Goal: Task Accomplishment & Management: Manage account settings

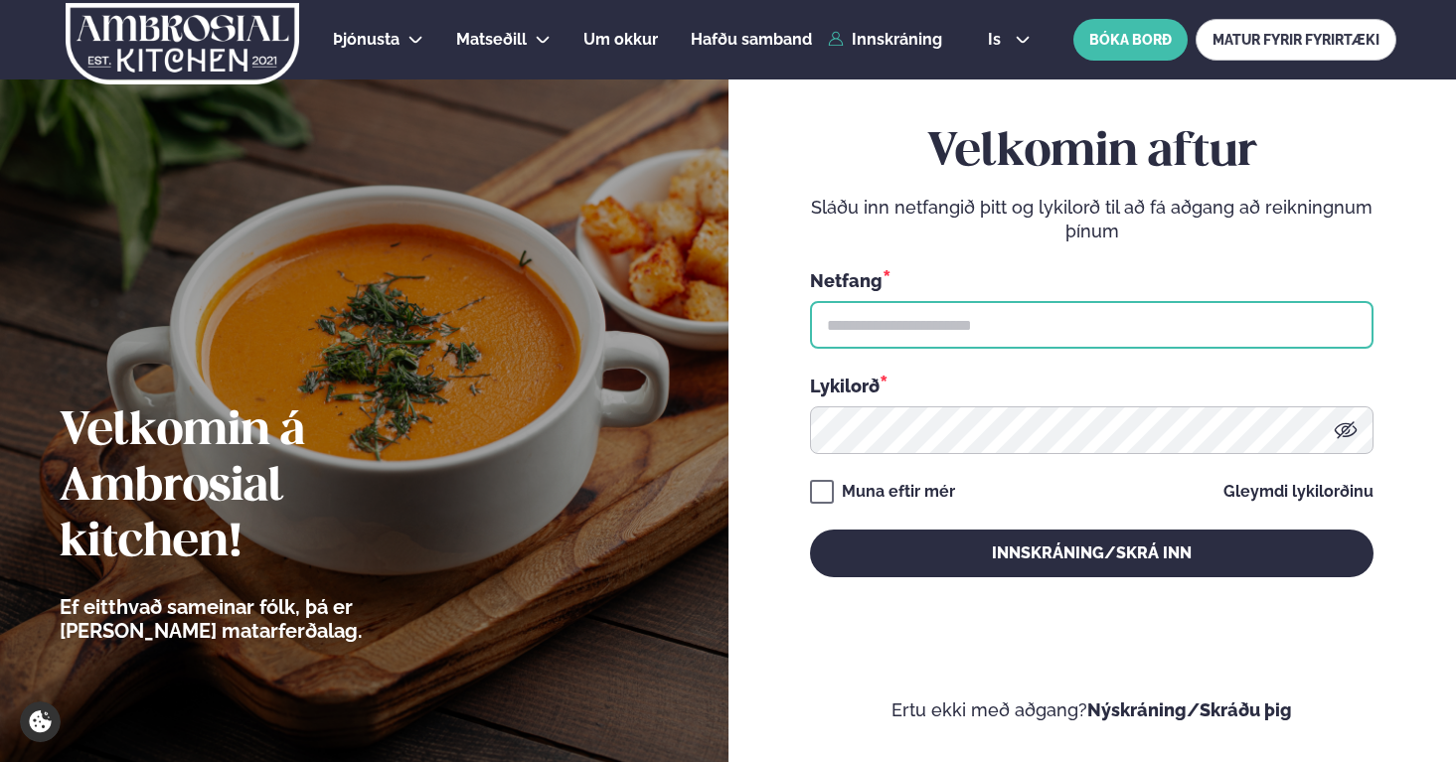
click at [1136, 310] on input "text" at bounding box center [1092, 325] width 564 height 48
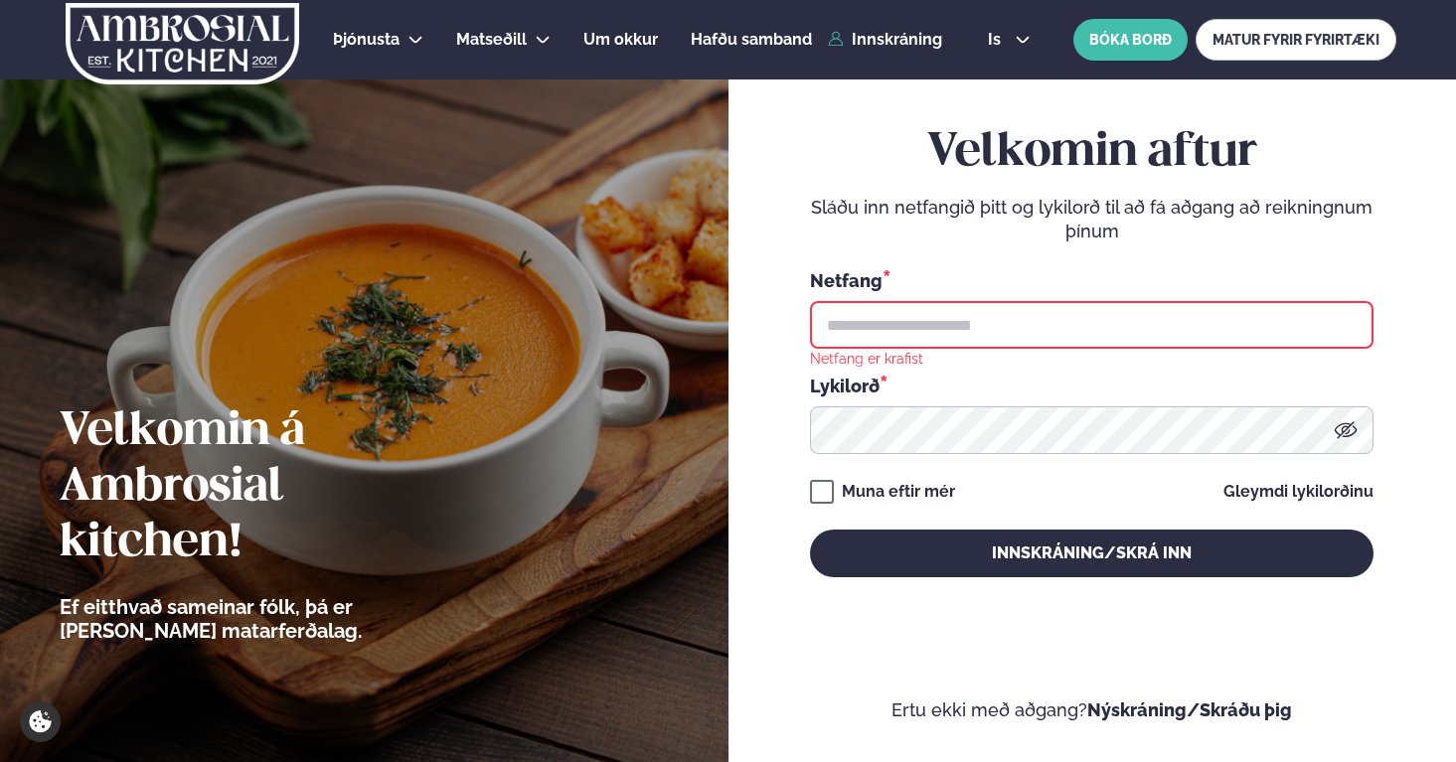
type input "**********"
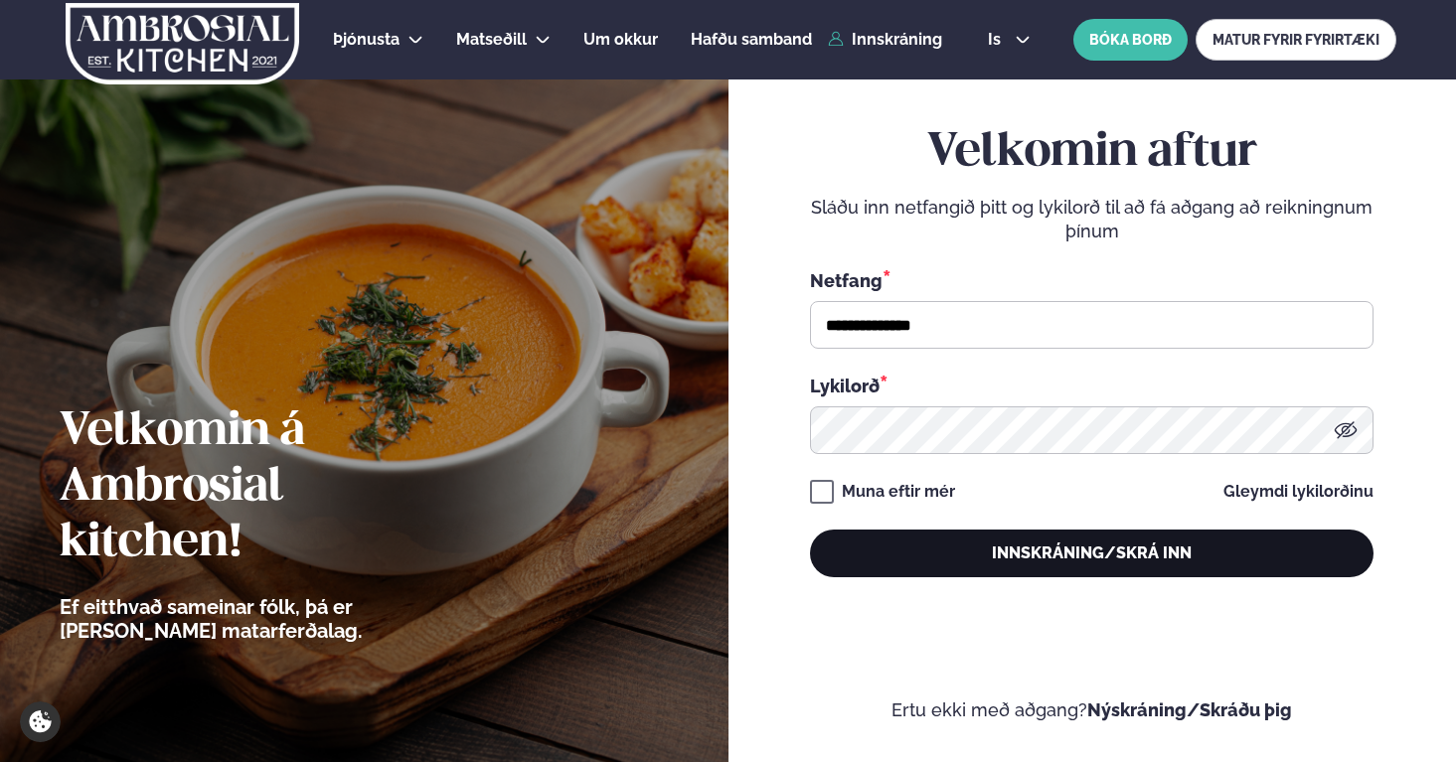
click at [1078, 557] on button "Innskráning/Skrá inn" at bounding box center [1092, 554] width 564 height 48
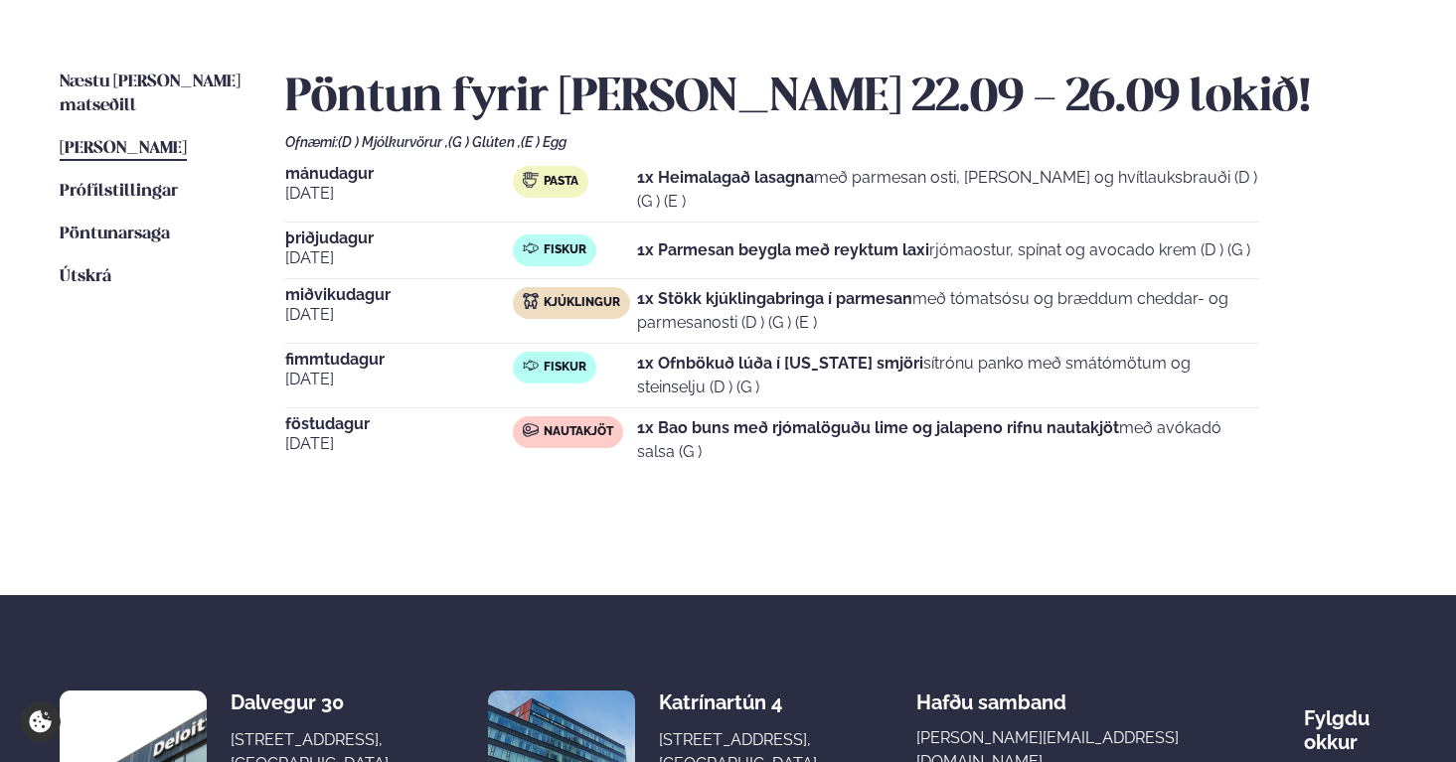
scroll to position [349, 0]
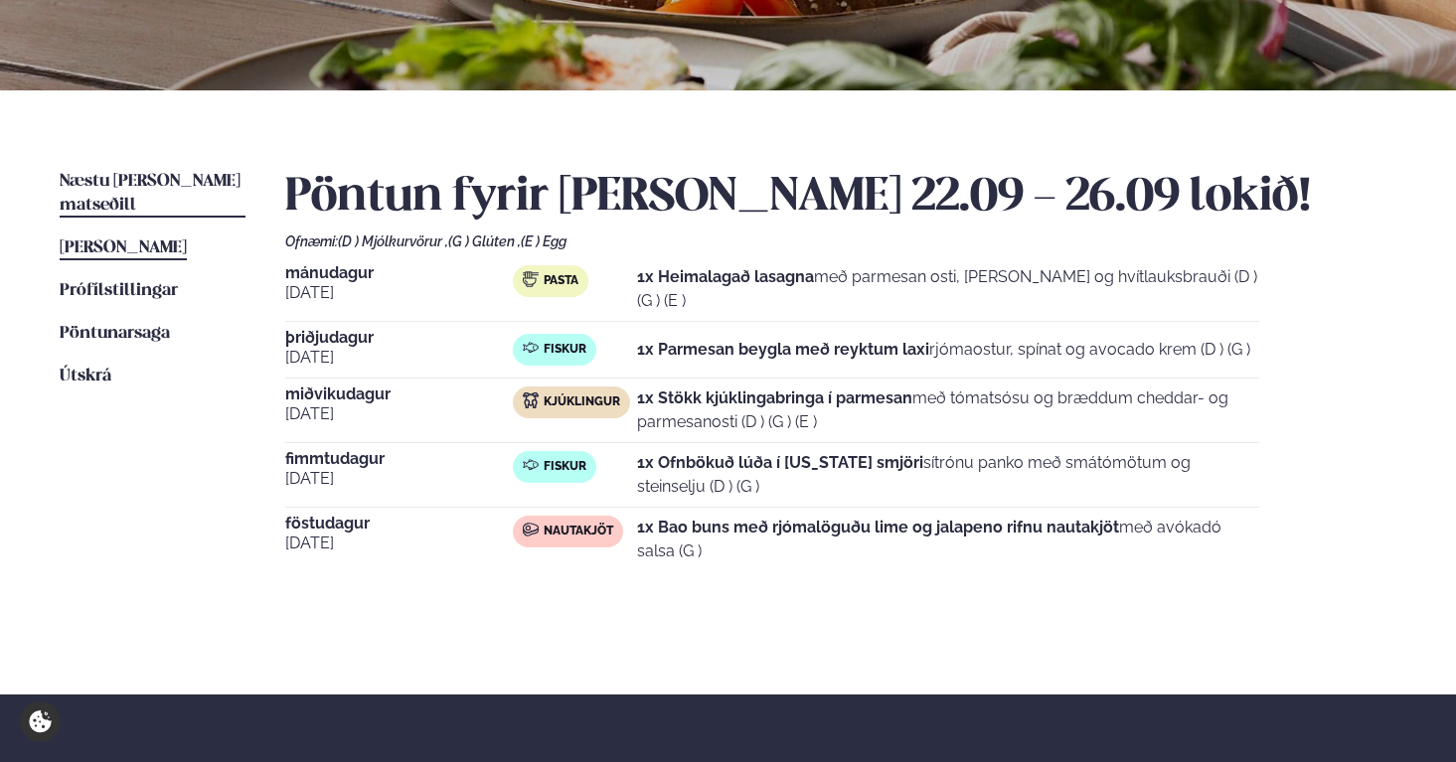
click at [138, 179] on span "Næstu [PERSON_NAME] matseðill" at bounding box center [150, 193] width 181 height 41
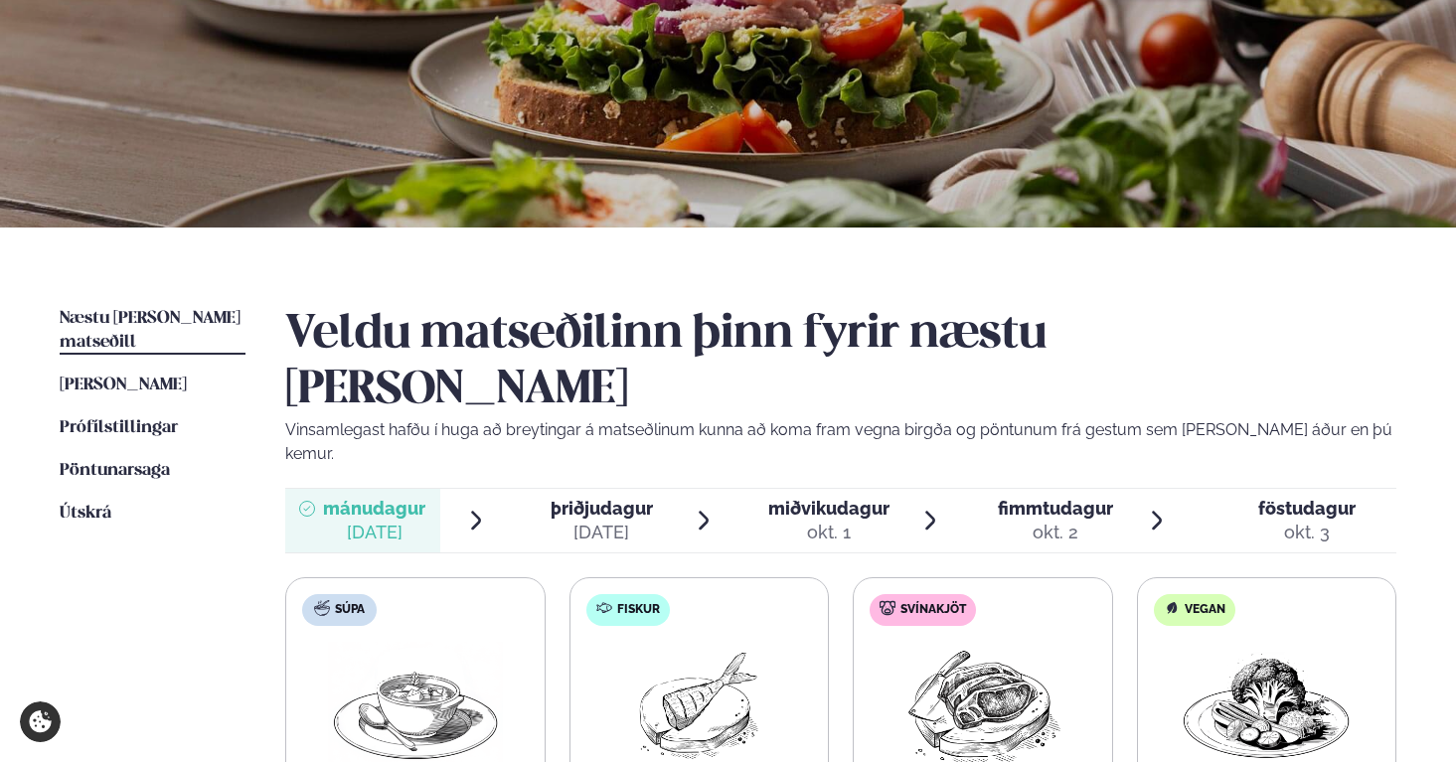
scroll to position [513, 0]
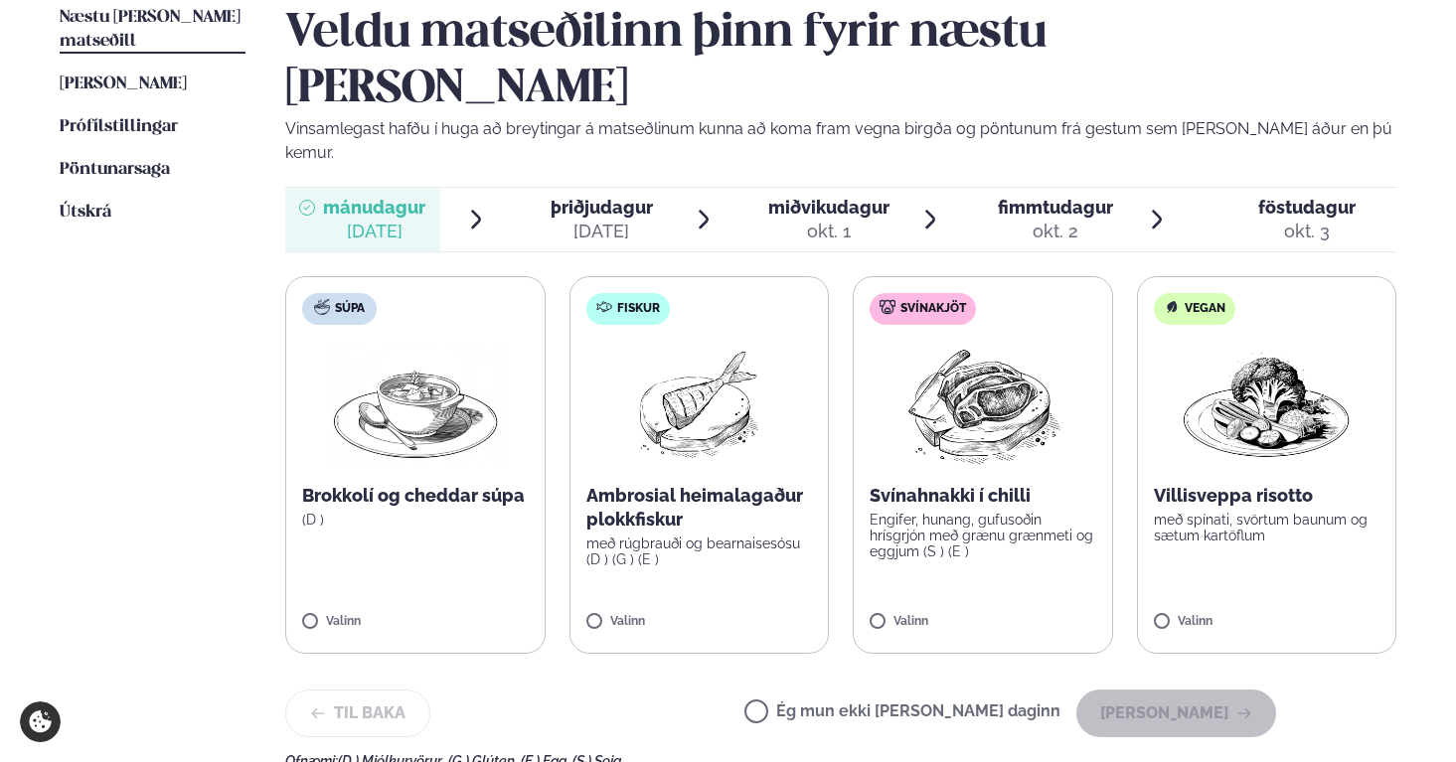
click at [904, 704] on label "Ég mun ekki [PERSON_NAME] daginn" at bounding box center [903, 714] width 316 height 21
click at [1176, 690] on button "[PERSON_NAME]" at bounding box center [1177, 714] width 200 height 48
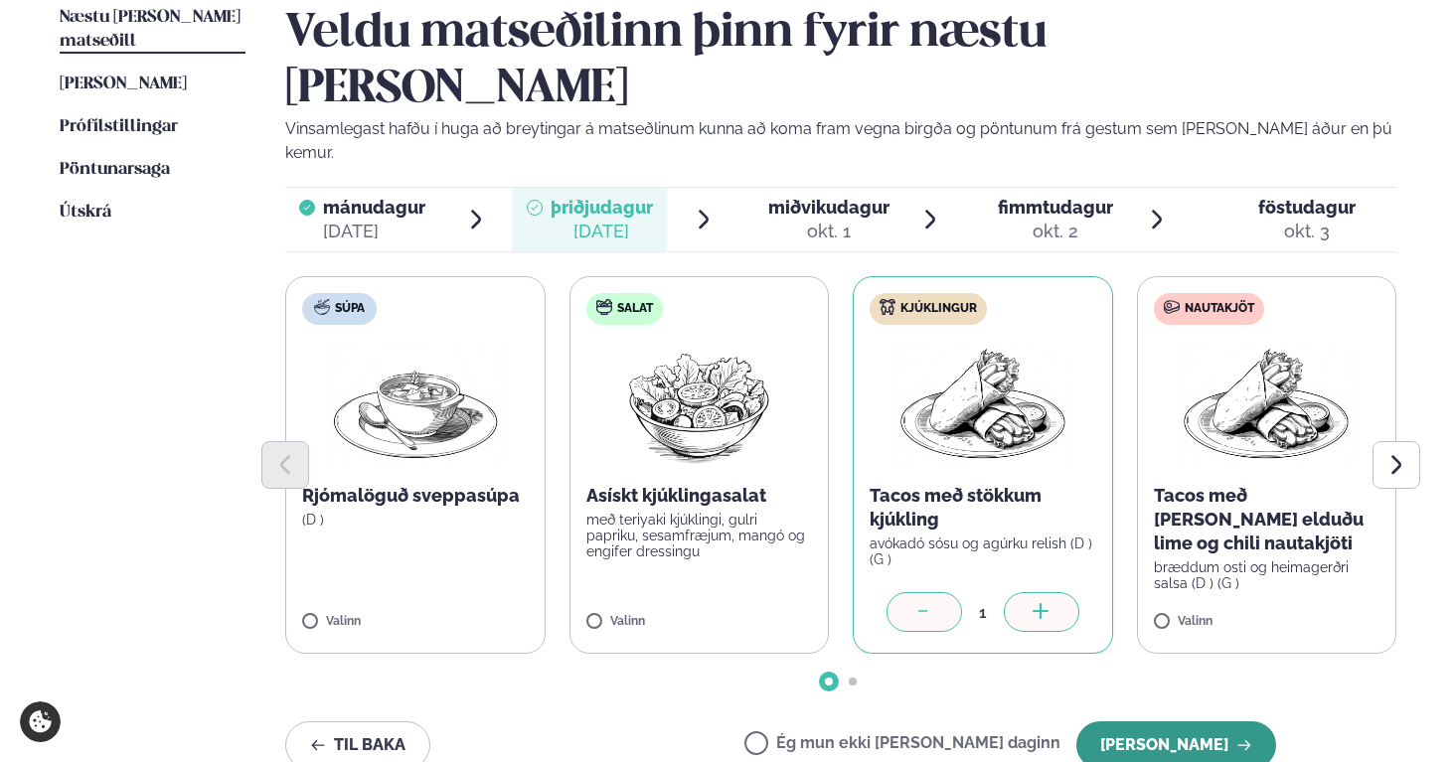
click at [1227, 722] on button "[PERSON_NAME]" at bounding box center [1177, 746] width 200 height 48
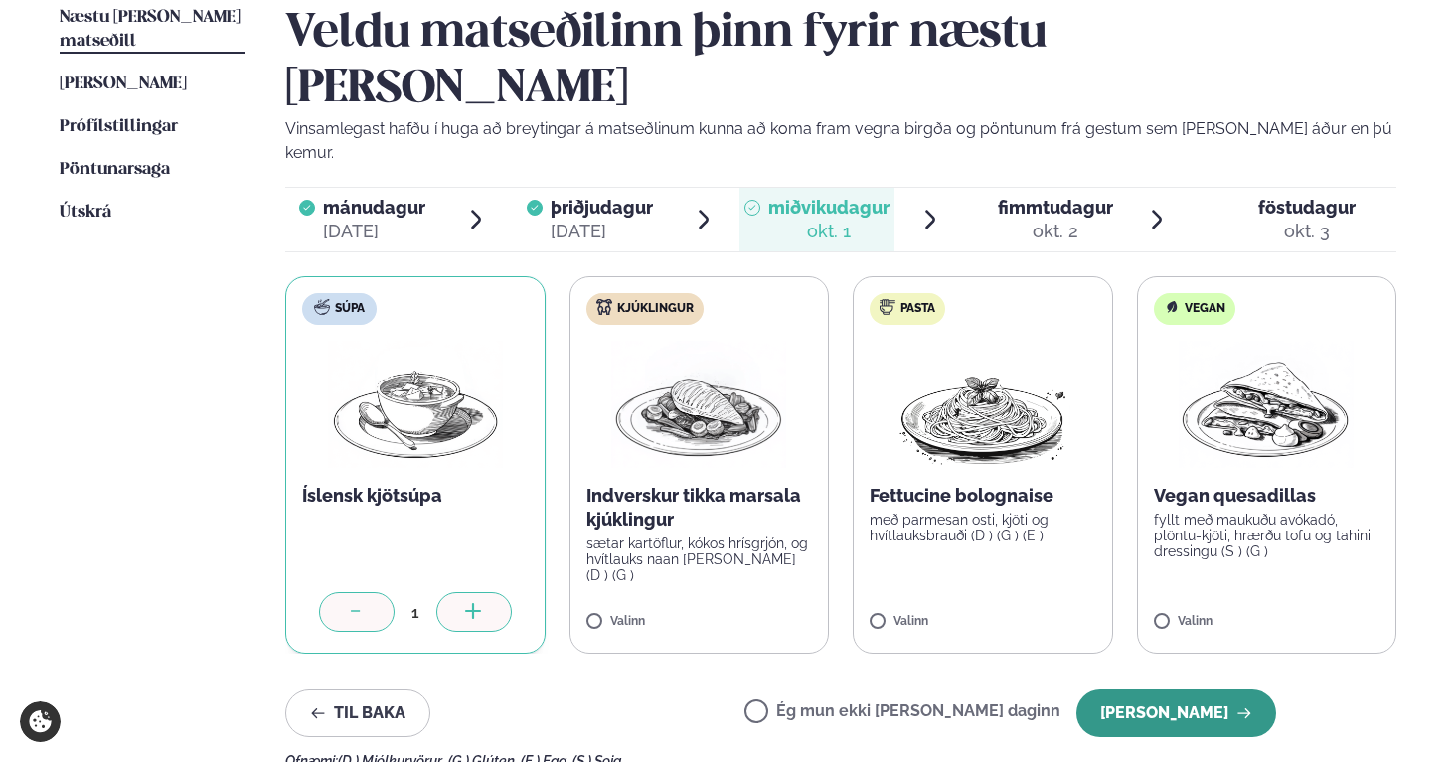
click at [1207, 690] on button "[PERSON_NAME]" at bounding box center [1177, 714] width 200 height 48
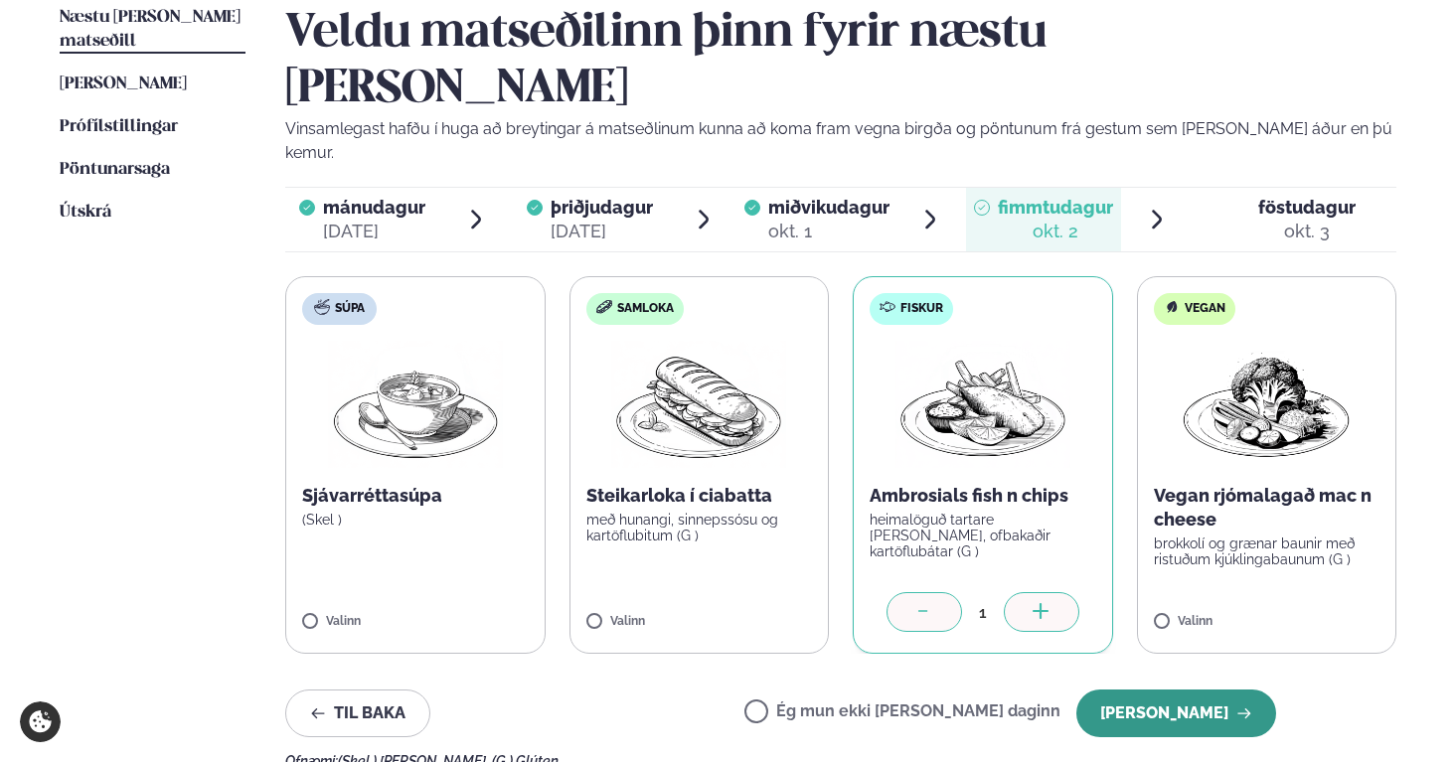
click at [1208, 690] on button "[PERSON_NAME]" at bounding box center [1177, 714] width 200 height 48
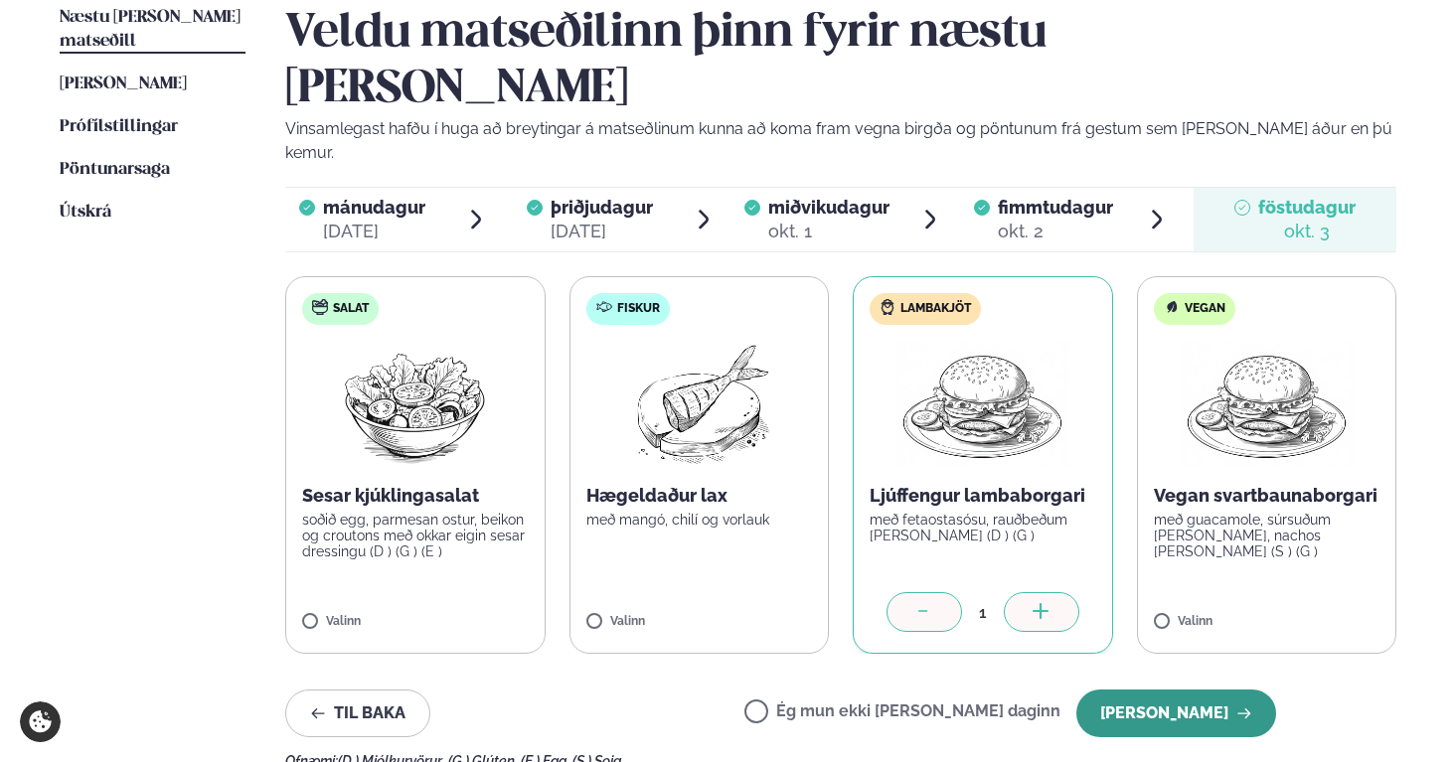
click at [1203, 690] on button "[PERSON_NAME]" at bounding box center [1177, 714] width 200 height 48
